Goal: Task Accomplishment & Management: Use online tool/utility

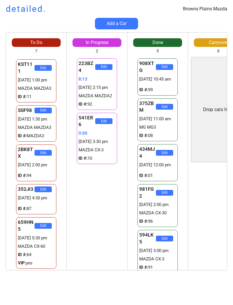
scroll to position [82, 0]
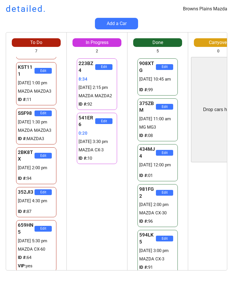
click at [0, 296] on div "Browns Plains Mazda detailed. Add a Car To Do 7 940NG5 Edit 29309711:08 [DATE] …" at bounding box center [116, 152] width 233 height 305
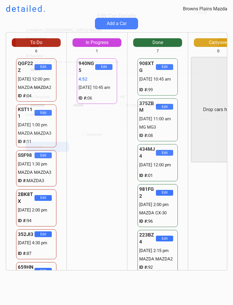
scroll to position [467, 0]
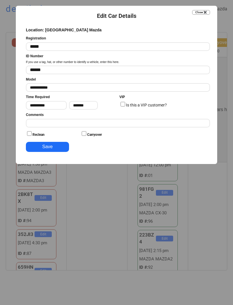
click at [64, 68] on input "input" at bounding box center [118, 70] width 184 height 9
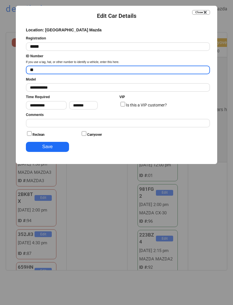
type input "*"
type input "**"
click at [55, 144] on button "Save" at bounding box center [47, 147] width 43 height 10
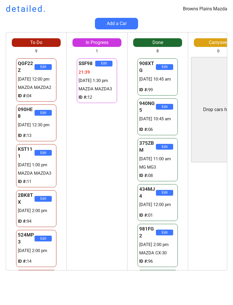
click at [105, 188] on div "SSF98 Edit 21:39 [DATE] 1:30 pm MAZDA MAZDA3 ID #: 12 SSF98 Edit 21:39 [DATE] 1…" at bounding box center [97, 163] width 60 height 213
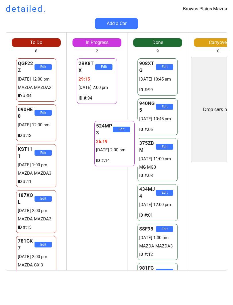
click at [95, 186] on div "2BK8TX Edit 29:15 [DATE] 2:00 pm ID #: 94 524MP3 Edit 26:21 [DATE] 2:00 pm ID #…" at bounding box center [97, 163] width 60 height 213
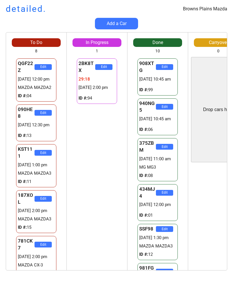
click at [102, 190] on div "2BK8TX Edit 29:18 [DATE] 2:00 pm ID #: 94 524MP3 Edit 26:24 [DATE] 2:00 pm ID #…" at bounding box center [97, 163] width 60 height 213
click at [75, 162] on div "276AC8 Edit 3:21 [DATE] 2:00 pm NISSAN NAVARA ID #: 18 276AC8 Edit 3:21 [DATE] …" at bounding box center [97, 163] width 60 height 213
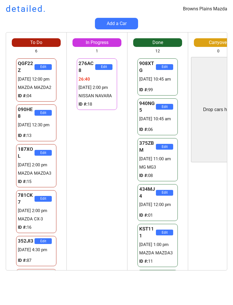
click at [82, 210] on div "276AC8 Edit 26:40 [DATE] 2:00 pm NISSAN NAVARA ID #: 18 276AC8 Edit 26:40 [DATE…" at bounding box center [97, 163] width 60 height 213
click at [84, 207] on div "276AC8 Edit 26:41 [DATE] 2:00 pm NISSAN NAVARA ID #: 18 276AC8 Edit 26:41 [DATE…" at bounding box center [97, 163] width 60 height 213
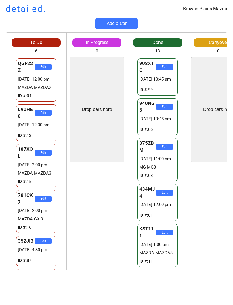
click at [97, 153] on div "Drop cars here" at bounding box center [97, 109] width 55 height 105
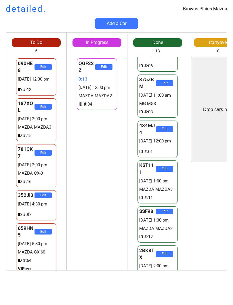
scroll to position [63, 0]
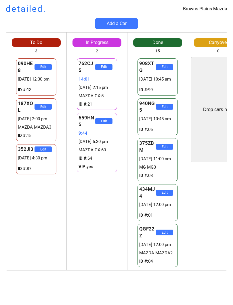
scroll to position [467, 0]
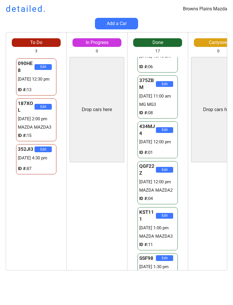
click at [97, 126] on div "Drop cars here" at bounding box center [97, 109] width 55 height 105
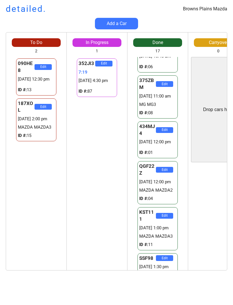
scroll to position [0, 0]
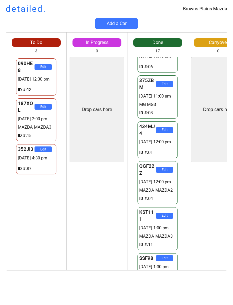
click at [61, 195] on div "090HE8 Edit 29309904:21 [DATE] 12:30 pm ID #: 13 187XOL Edit 29309904:21 [DATE]…" at bounding box center [36, 163] width 60 height 213
